Goal: Task Accomplishment & Management: Manage account settings

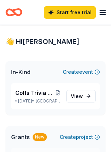
click at [100, 12] on line "button" at bounding box center [102, 12] width 6 height 0
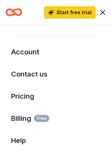
scroll to position [42, 0]
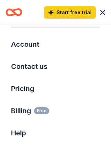
click at [57, 92] on div "Pricing" at bounding box center [55, 88] width 111 height 22
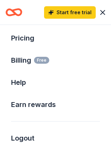
scroll to position [57, 0]
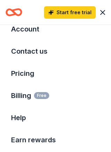
click at [26, 74] on link "Pricing" at bounding box center [22, 73] width 23 height 8
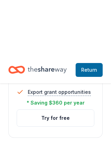
scroll to position [1083, 0]
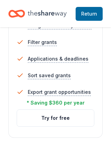
click at [78, 115] on button "Try for free" at bounding box center [55, 117] width 77 height 17
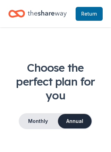
click at [40, 16] on icon "Home" at bounding box center [47, 14] width 39 height 14
click at [89, 11] on span "Return to TheShareWay" at bounding box center [89, 14] width 16 height 8
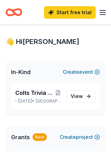
click at [99, 13] on icon "button" at bounding box center [102, 12] width 8 height 8
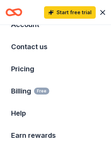
scroll to position [34, 0]
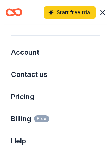
click at [81, 50] on div "Account" at bounding box center [55, 52] width 111 height 22
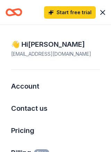
scroll to position [0, 0]
click at [36, 86] on link "Account" at bounding box center [25, 86] width 28 height 8
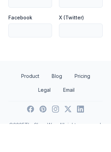
scroll to position [548, 0]
